Goal: Information Seeking & Learning: Learn about a topic

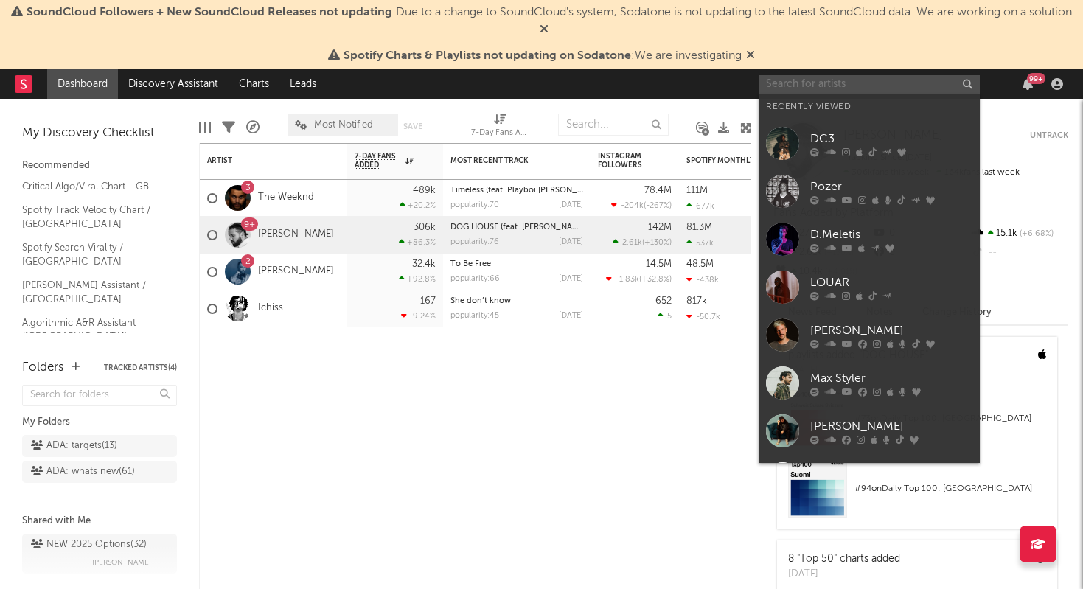
click at [961, 92] on input "text" at bounding box center [869, 84] width 221 height 18
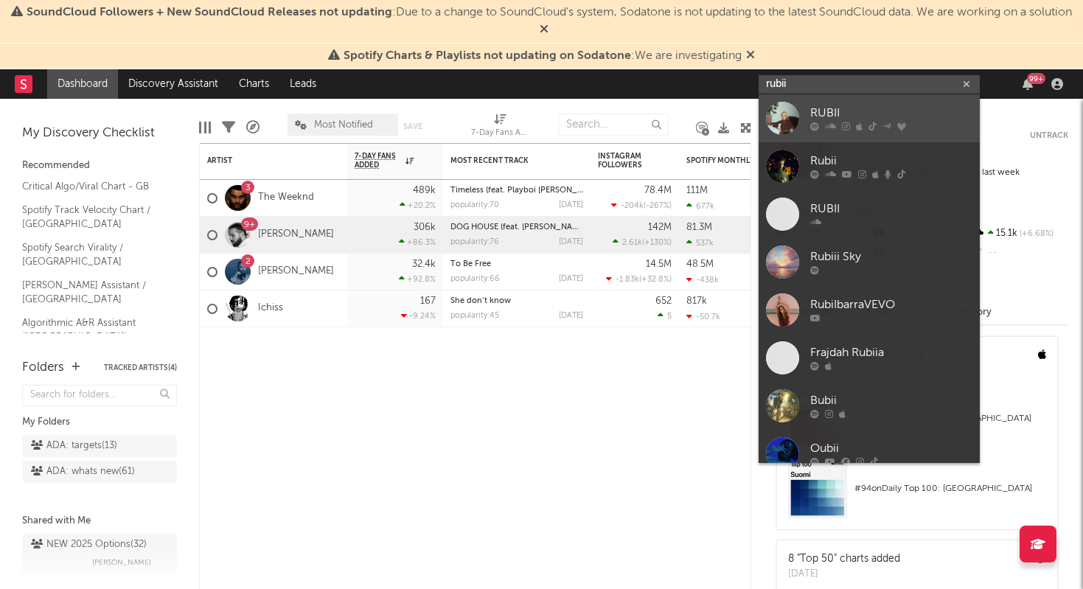
type input "rubii"
click at [861, 108] on div "RUBII" at bounding box center [892, 114] width 162 height 18
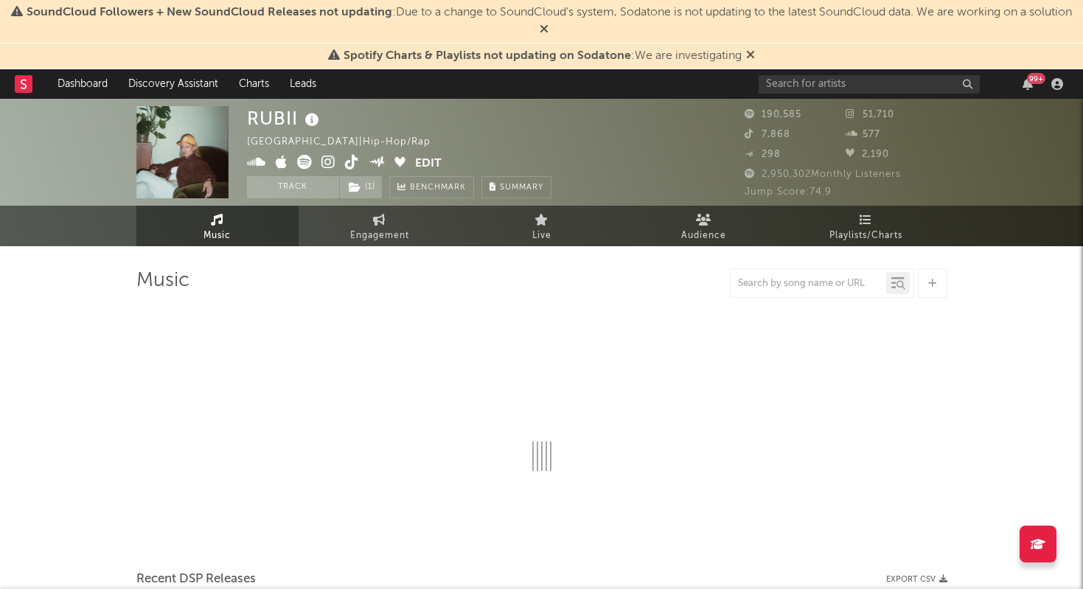
select select "6m"
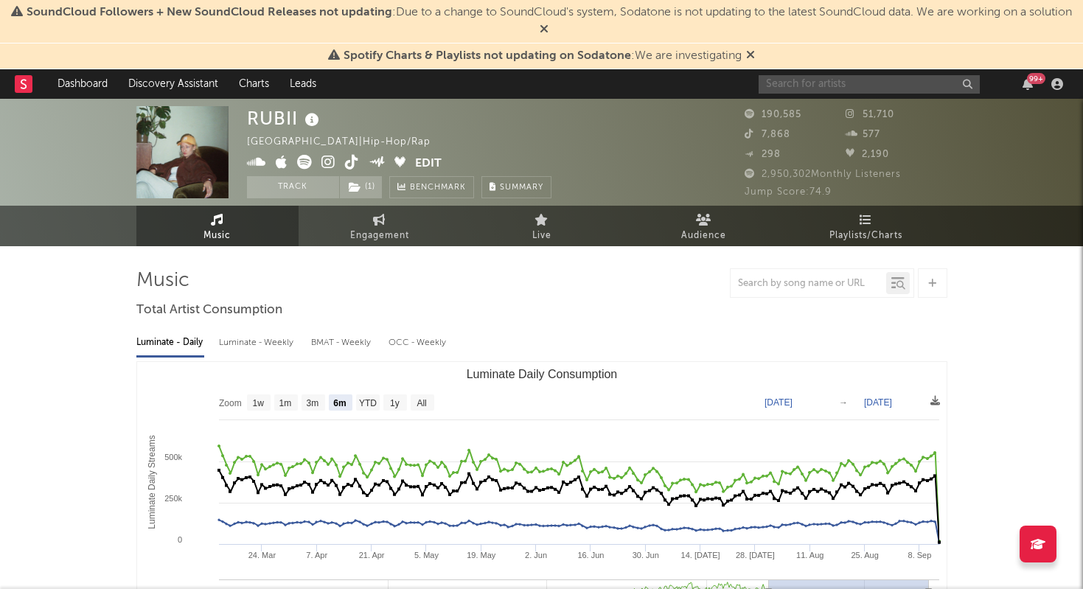
click at [899, 82] on input "text" at bounding box center [869, 84] width 221 height 18
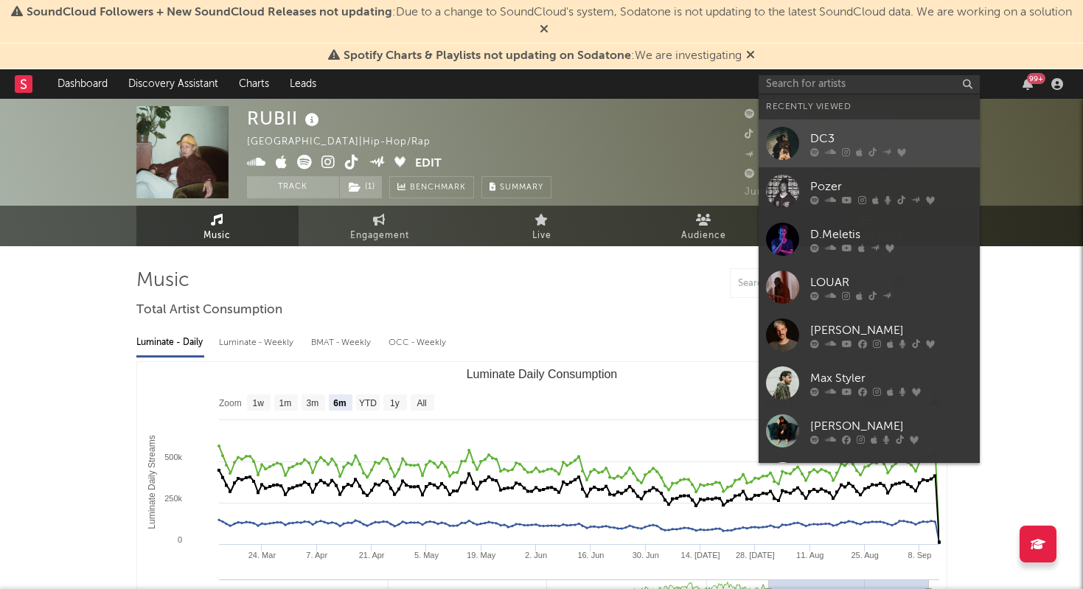
click at [898, 130] on div "DC3" at bounding box center [892, 139] width 162 height 18
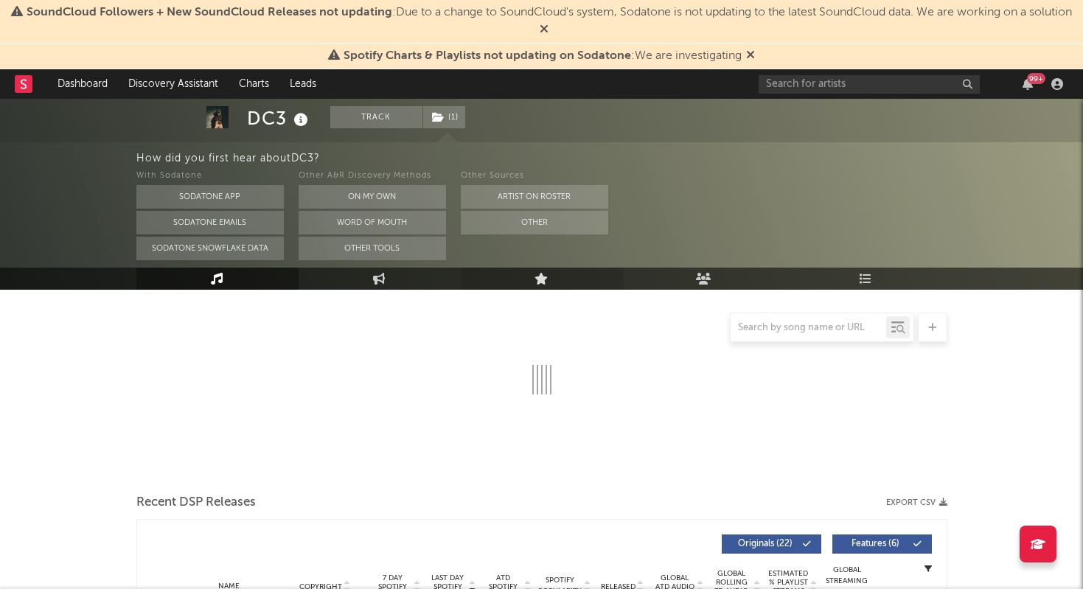
select select "6m"
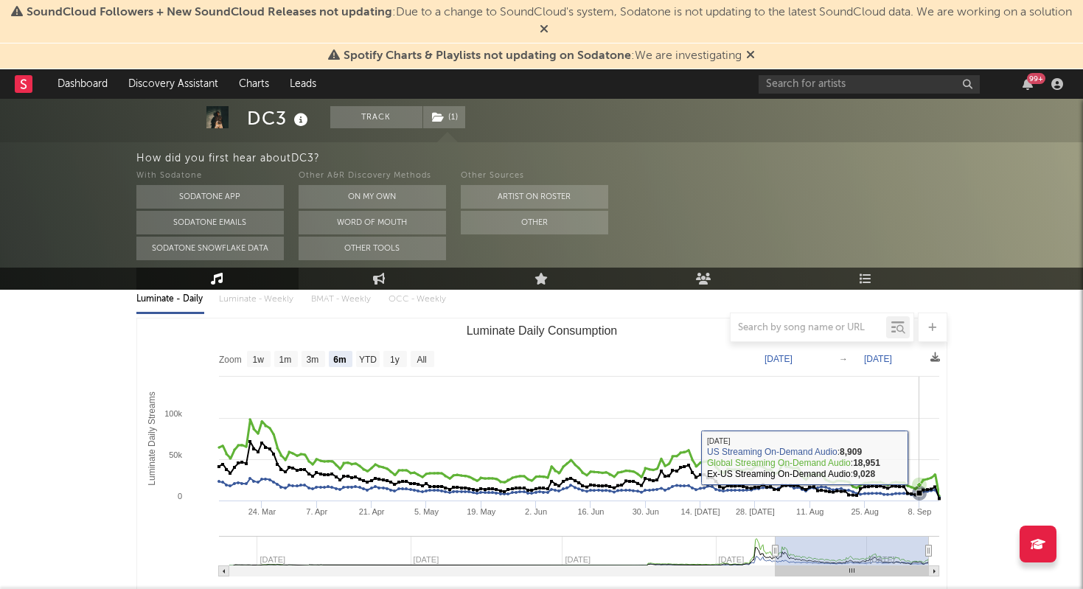
scroll to position [153, 0]
